Goal: Navigation & Orientation: Understand site structure

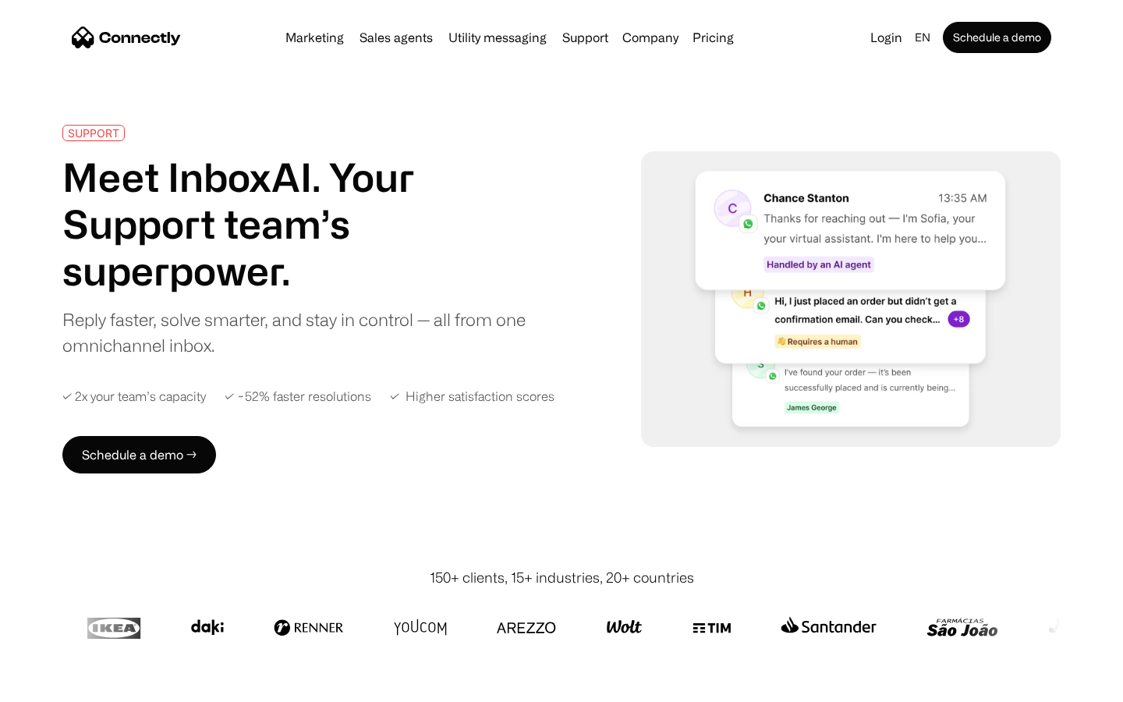
scroll to position [6120, 0]
